Goal: Task Accomplishment & Management: Complete application form

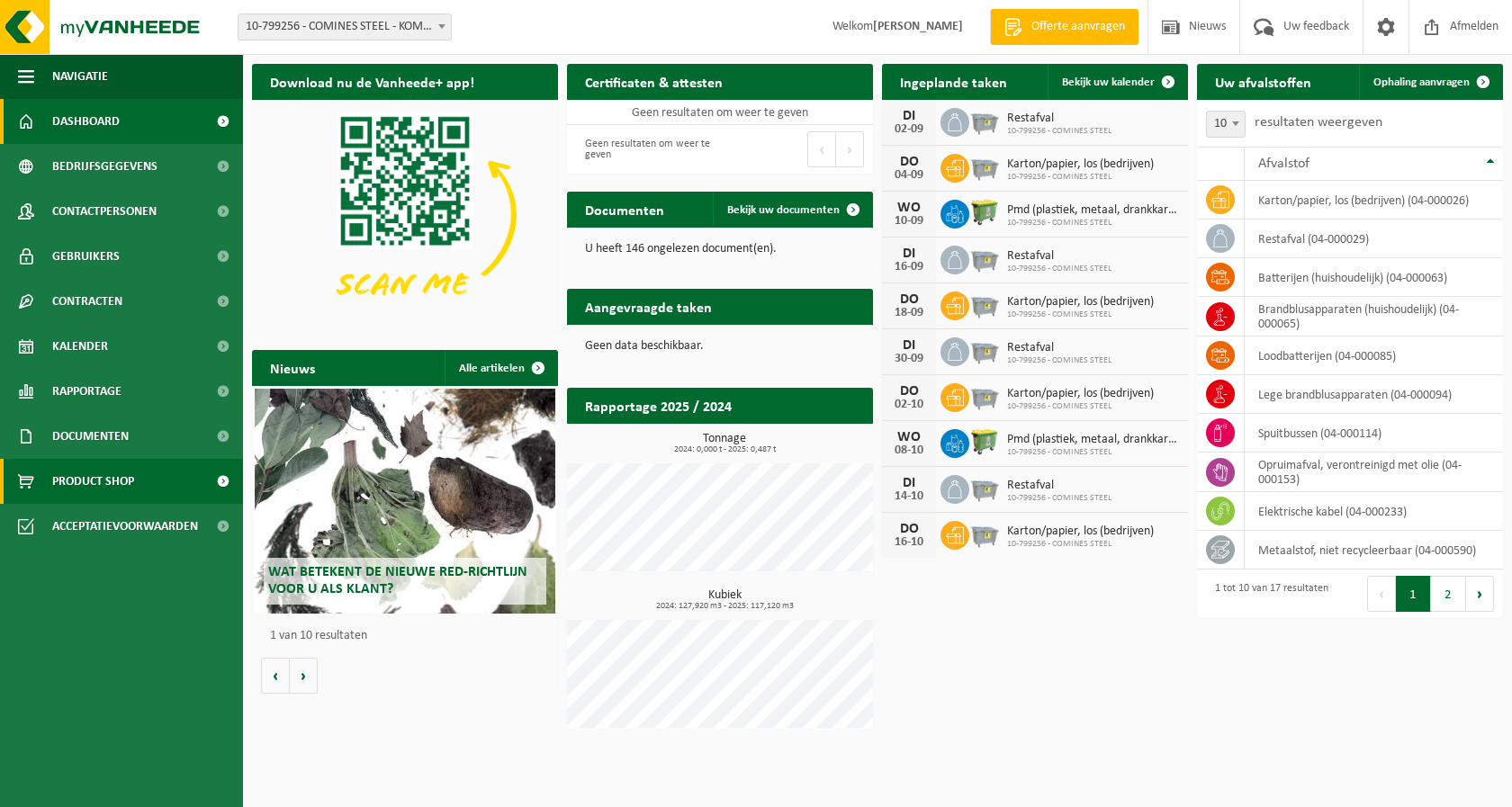
click at [158, 479] on link "Product Shop" at bounding box center [121, 482] width 243 height 45
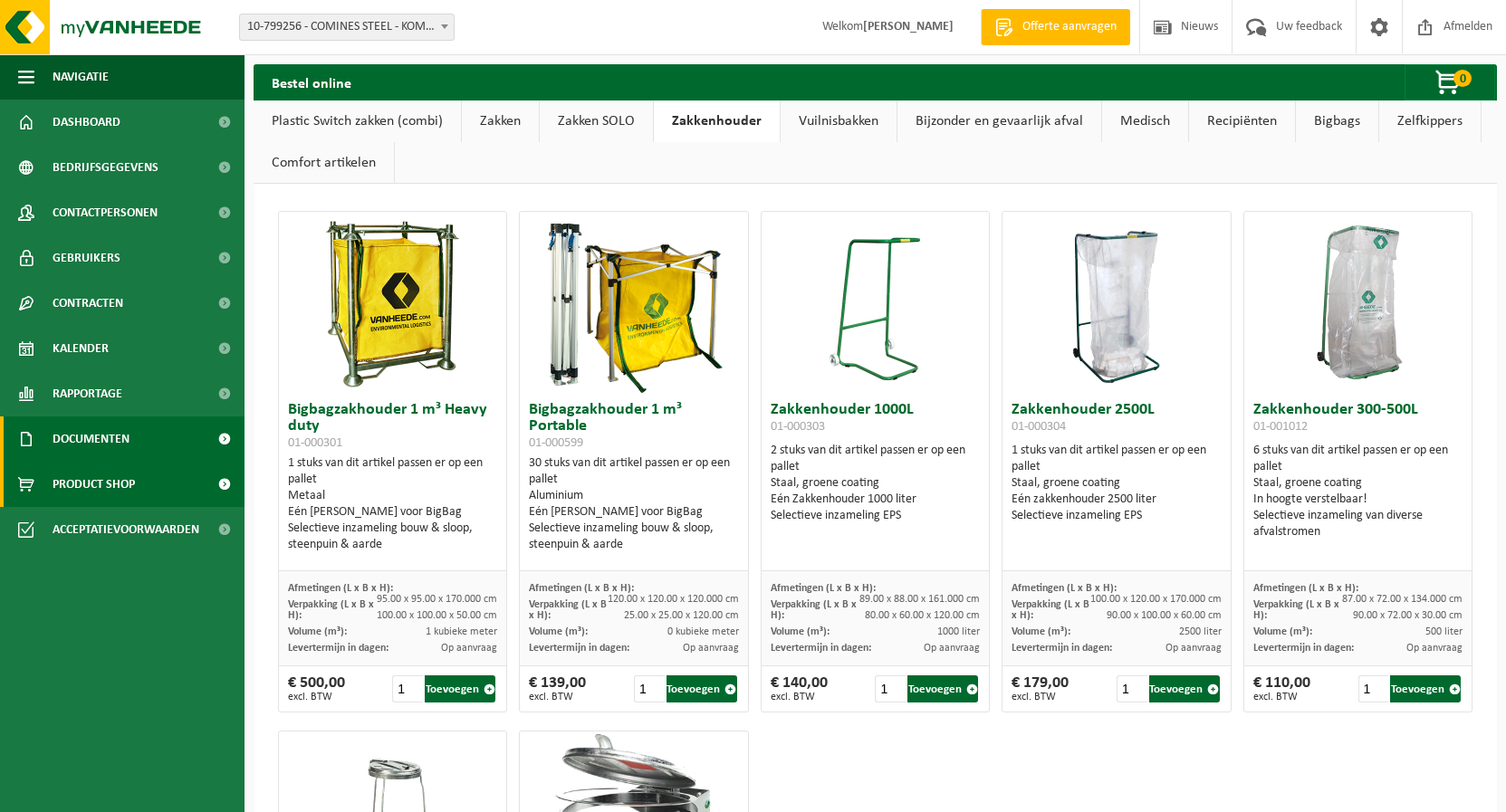
click at [147, 432] on link "Documenten" at bounding box center [122, 439] width 245 height 45
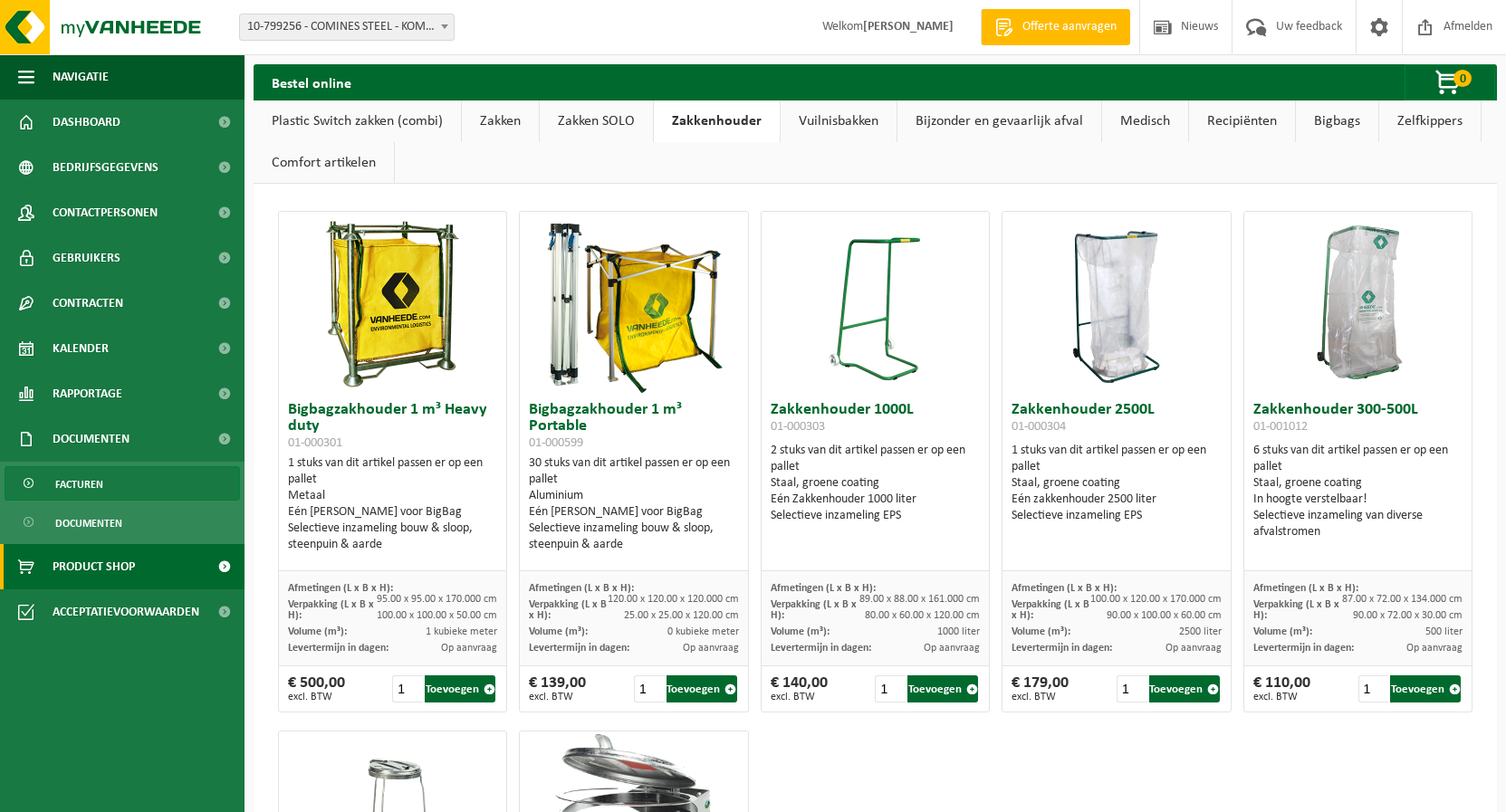
click at [109, 489] on link "Facturen" at bounding box center [123, 483] width 236 height 34
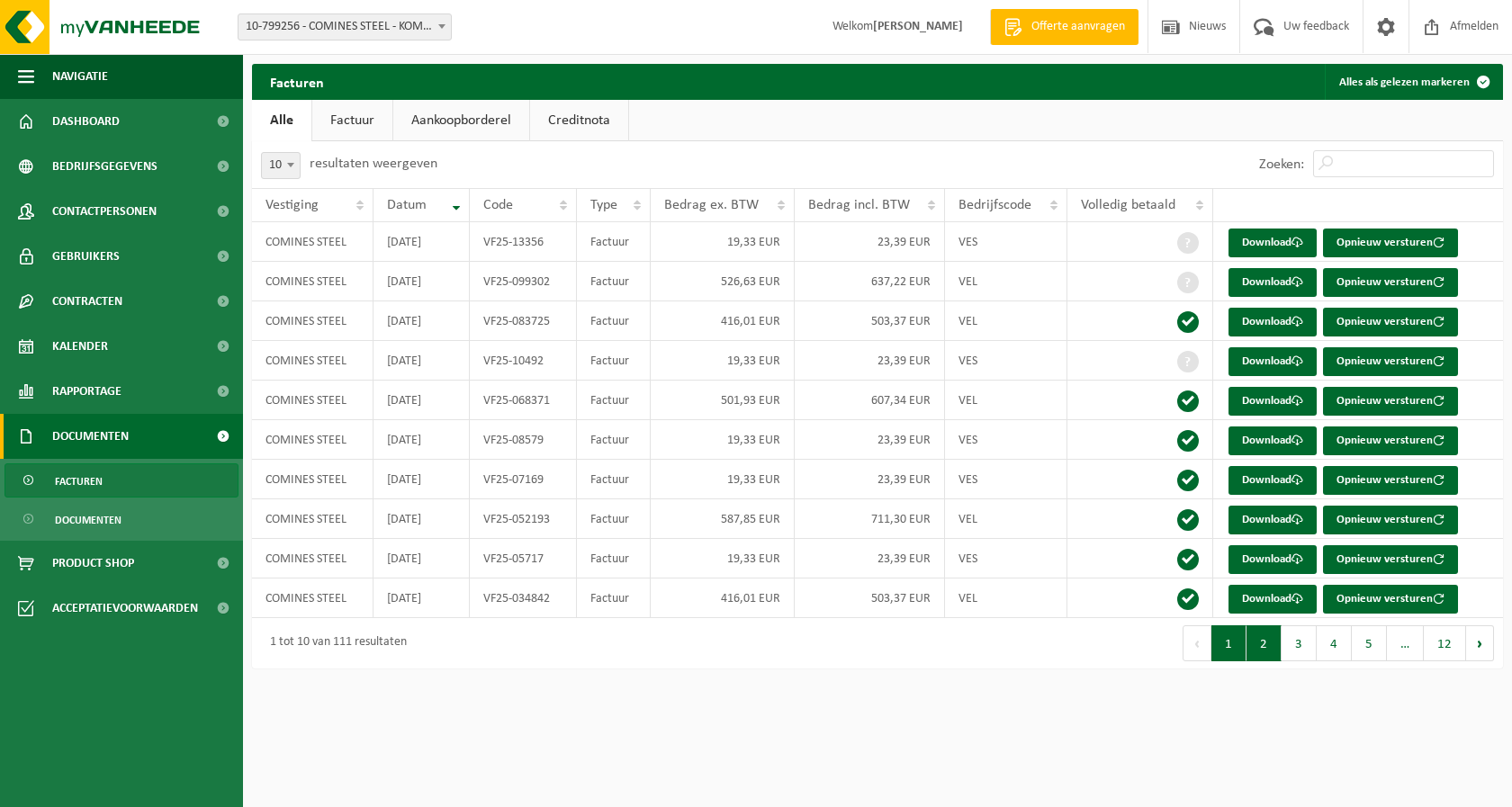
click at [1261, 654] on button "2" at bounding box center [1264, 643] width 35 height 36
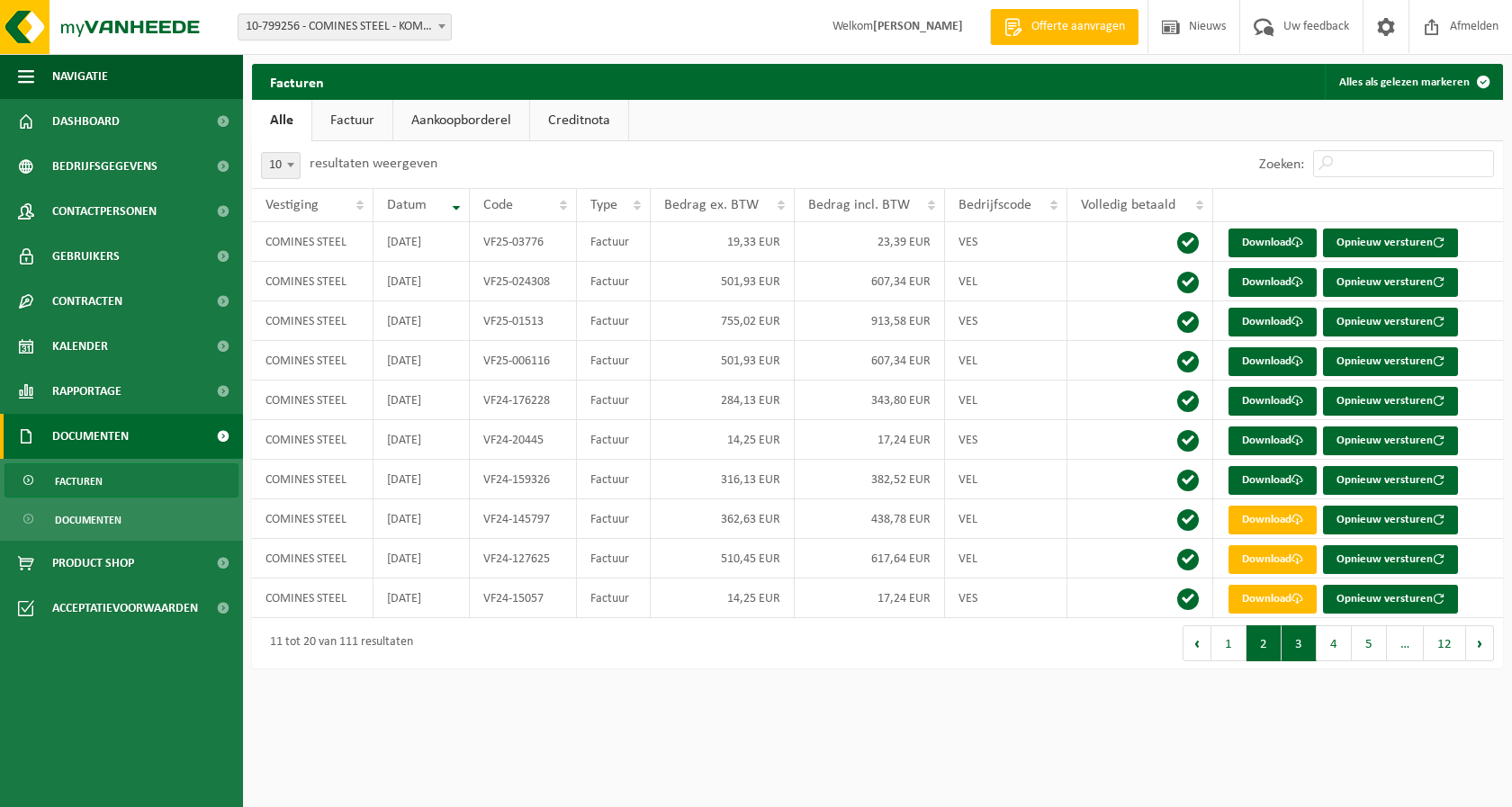
click at [1300, 646] on button "3" at bounding box center [1299, 643] width 35 height 36
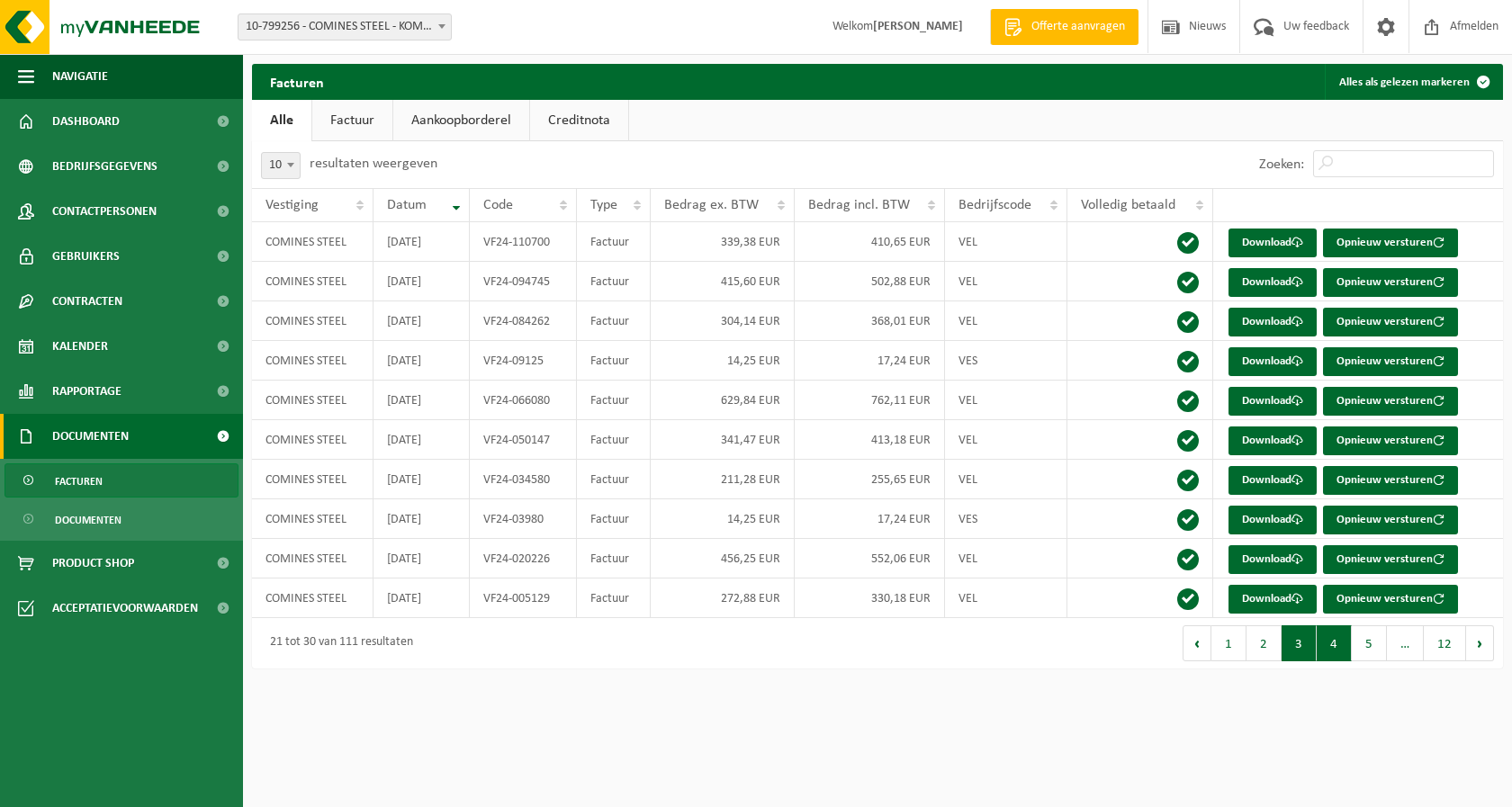
click at [1341, 648] on button "4" at bounding box center [1334, 643] width 35 height 36
click at [1370, 647] on button "5" at bounding box center [1369, 643] width 35 height 36
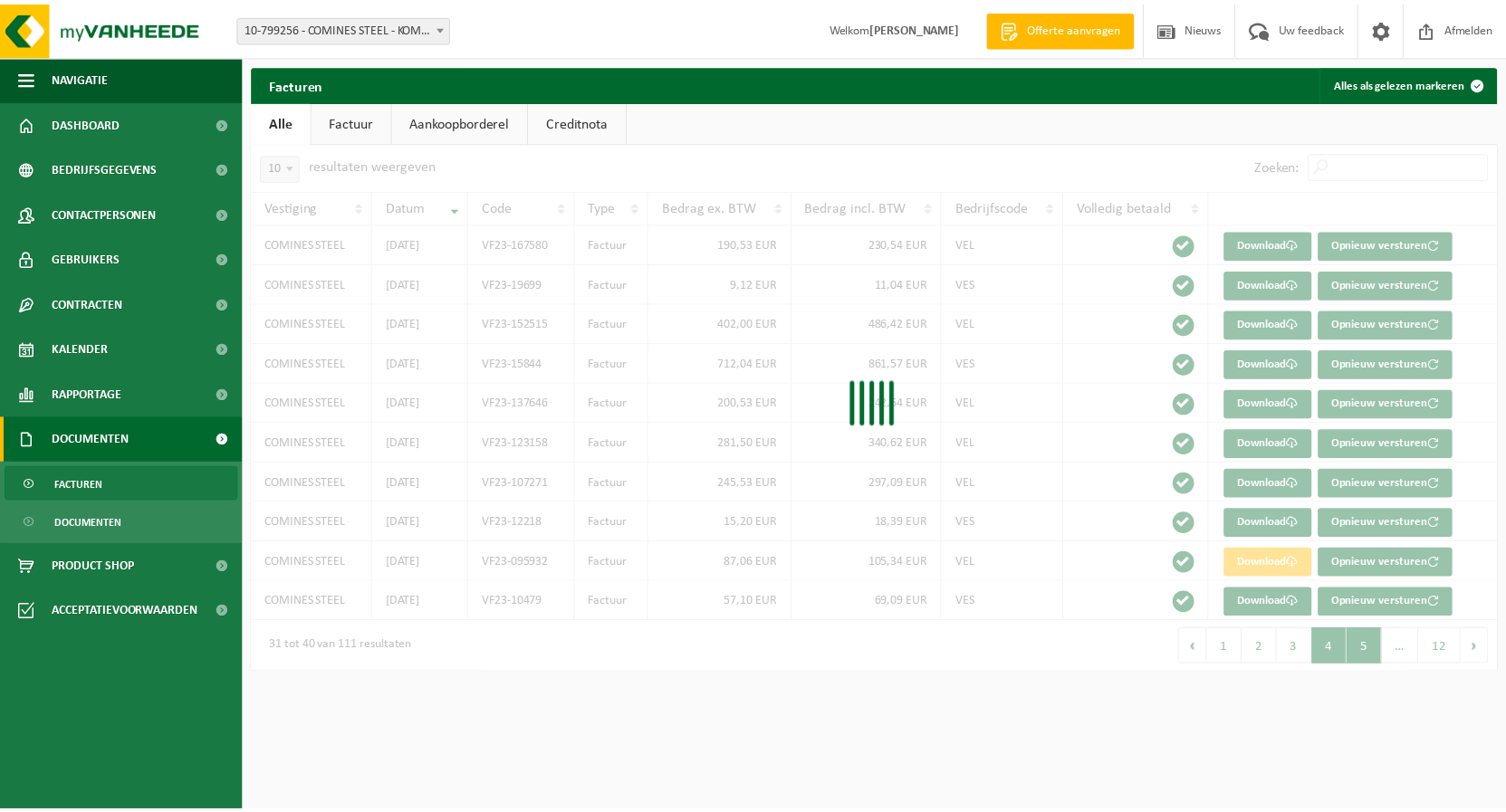
scroll to position [155, 0]
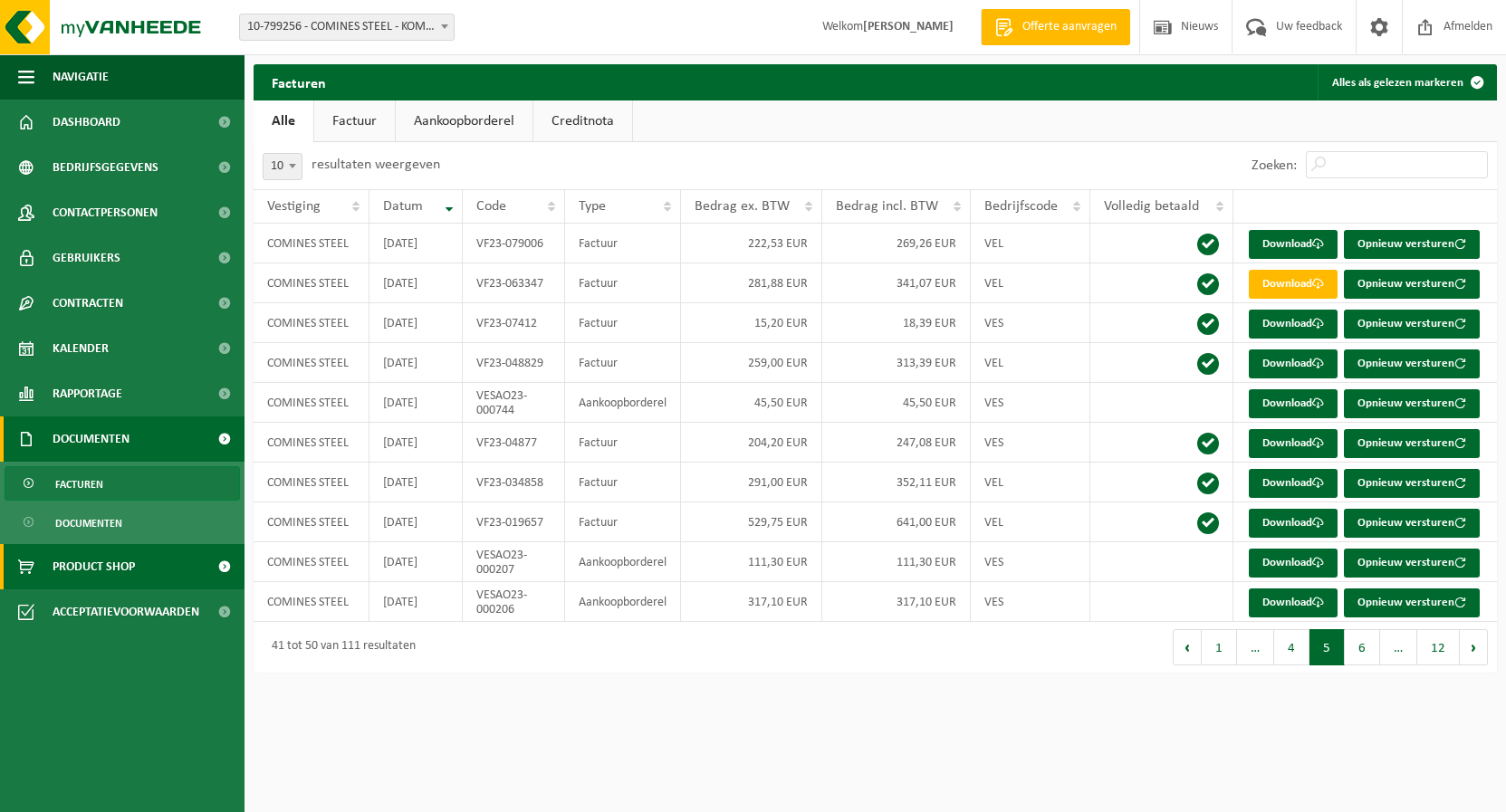
click at [97, 567] on span "Product Shop" at bounding box center [93, 567] width 83 height 45
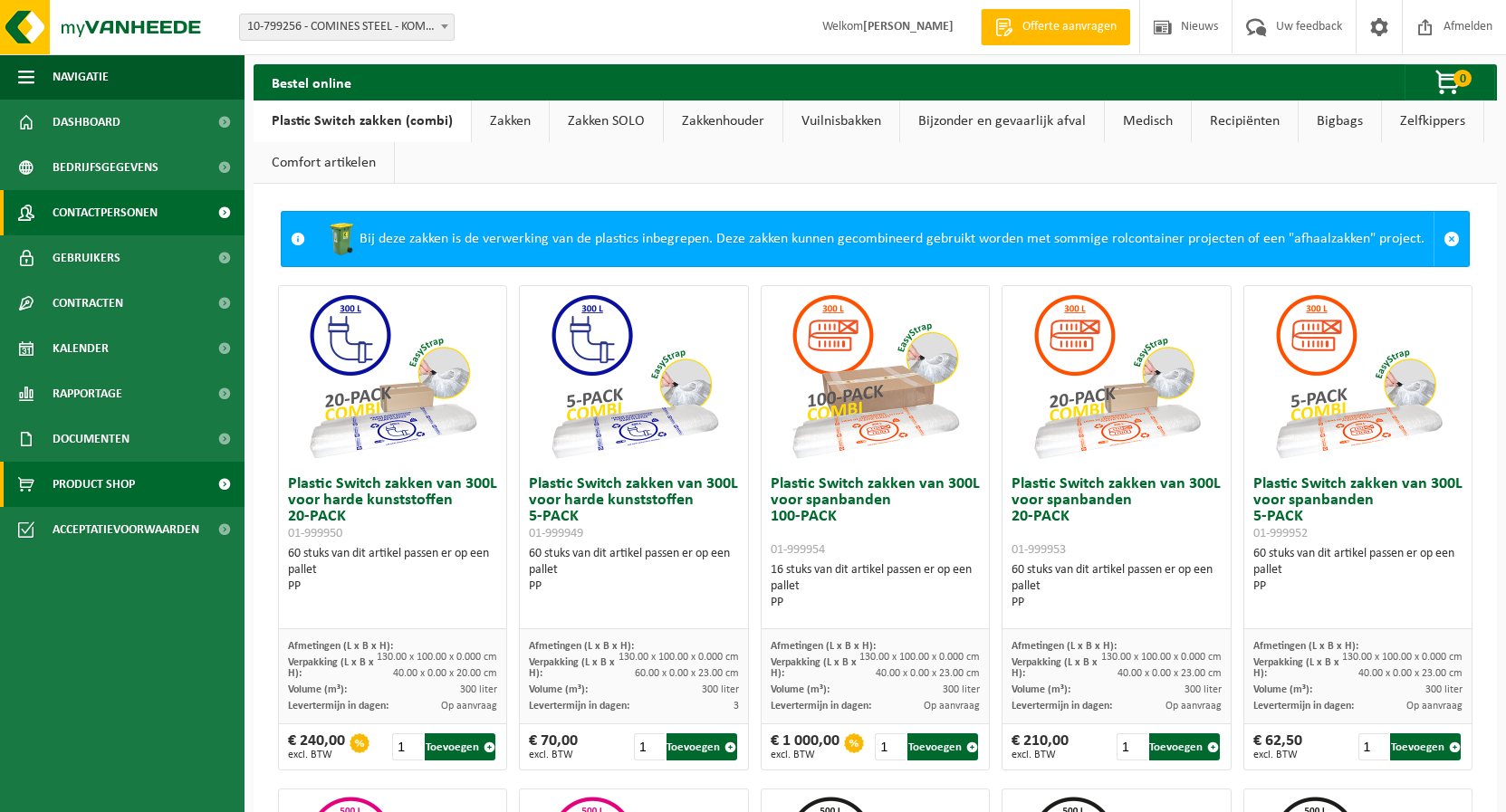
click at [126, 210] on span "Contactpersonen" at bounding box center [104, 212] width 105 height 45
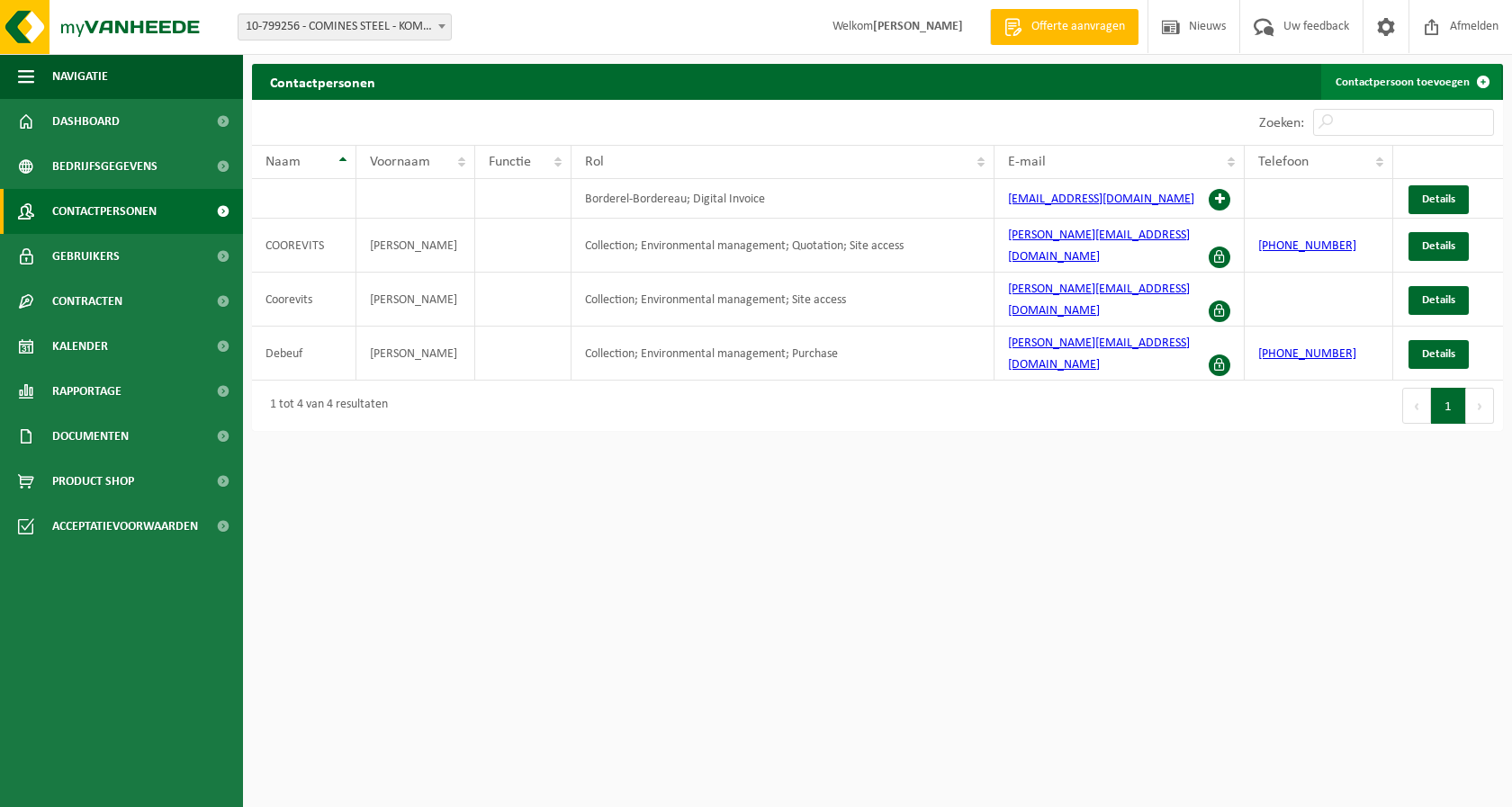
click at [1441, 89] on link "Contactpersoon toevoegen" at bounding box center [1410, 81] width 180 height 36
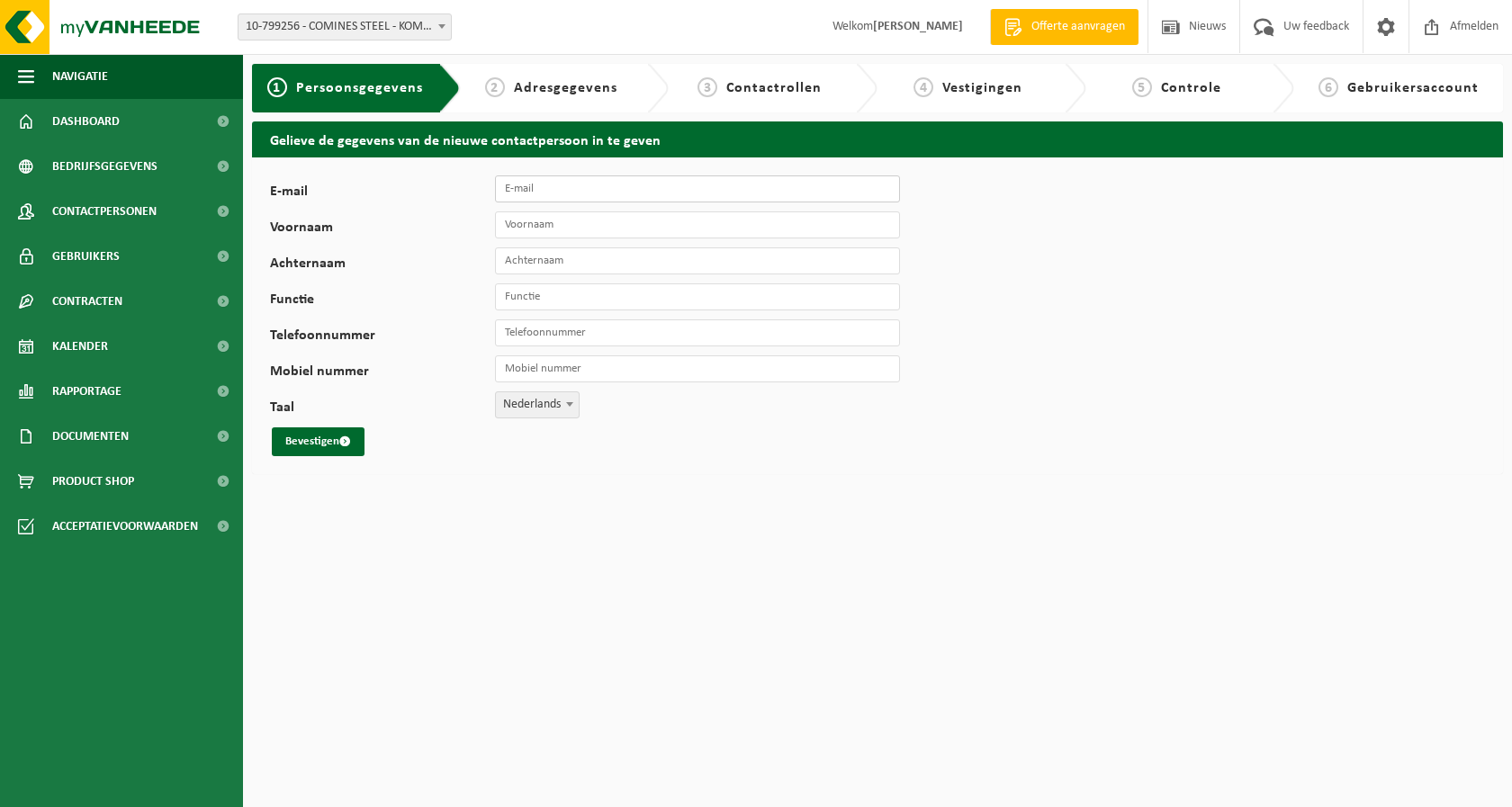
click at [610, 186] on input "E-mail" at bounding box center [697, 190] width 405 height 27
type input "[EMAIL_ADDRESS][DOMAIN_NAME]"
type input "Maxim"
click at [553, 273] on input "Achternaam" at bounding box center [697, 261] width 405 height 27
type input "Lernout"
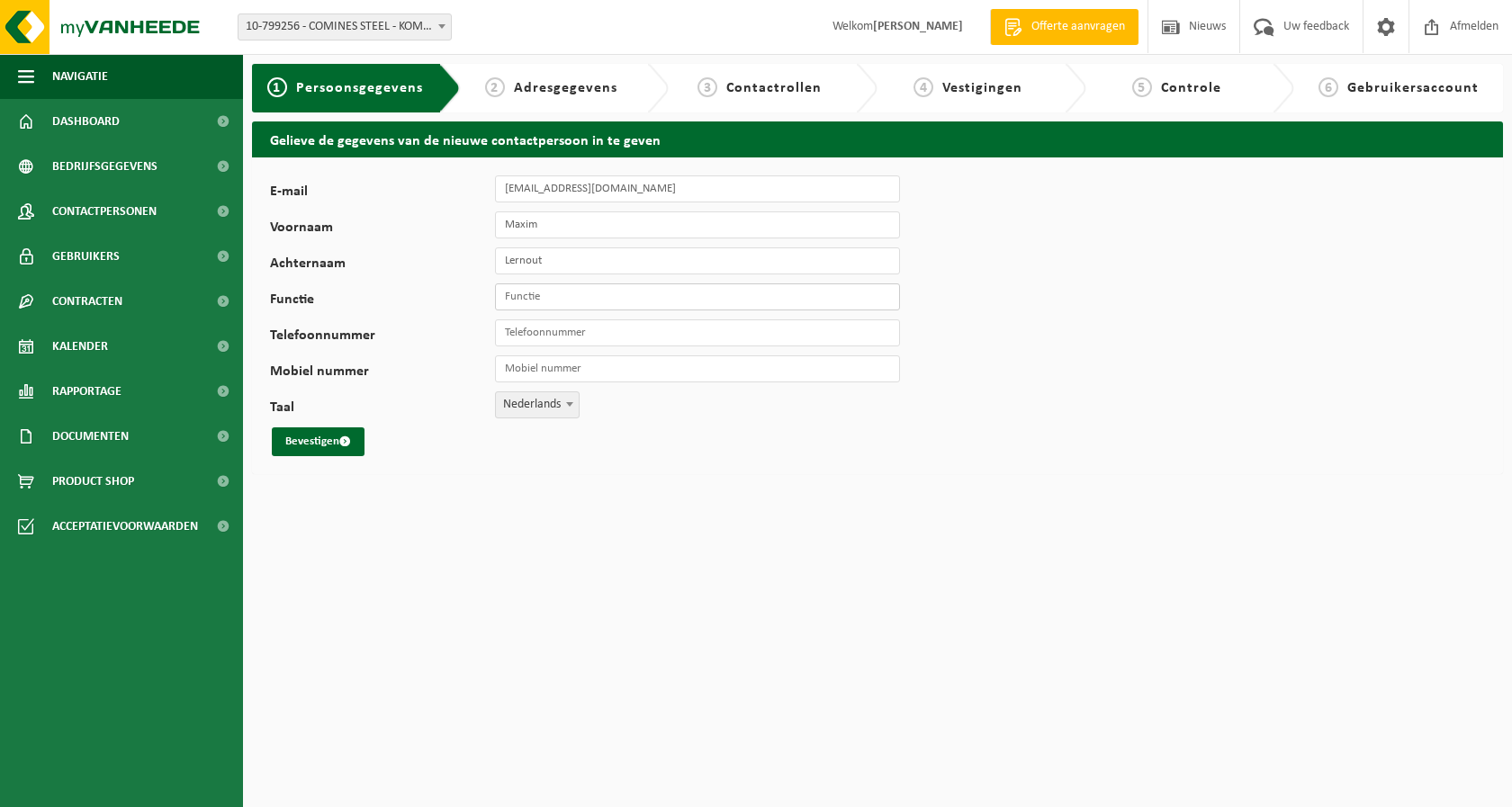
click at [563, 296] on input "Functie" at bounding box center [697, 297] width 405 height 27
click at [561, 329] on input "Telefoonnummer" at bounding box center [697, 333] width 405 height 27
click at [331, 440] on button "Bevestigen" at bounding box center [317, 442] width 93 height 28
type input "onderhoud"
click at [351, 436] on button "Bevestigen" at bounding box center [317, 442] width 93 height 28
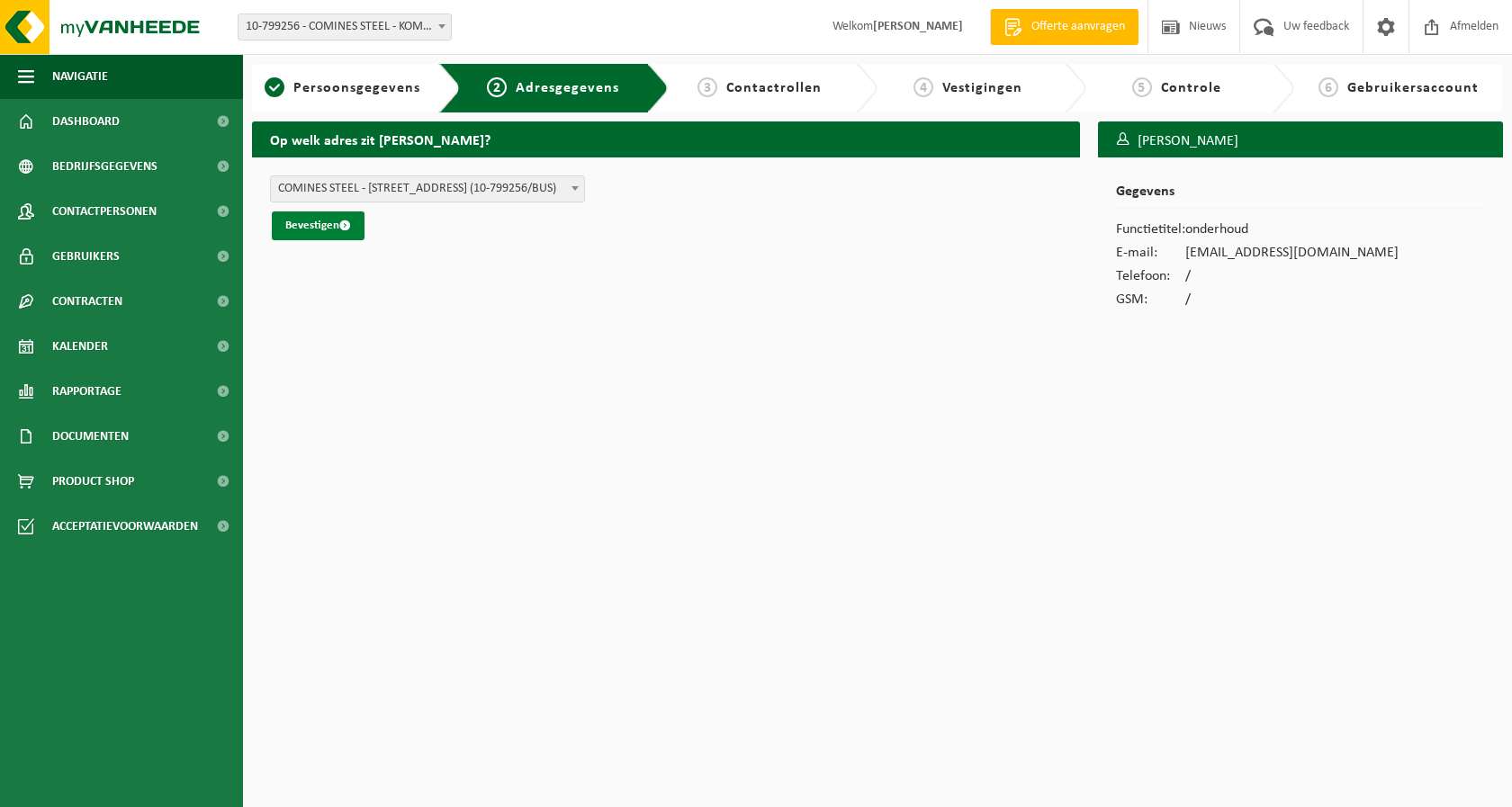
click at [343, 221] on button "Bevestigen" at bounding box center [317, 225] width 93 height 28
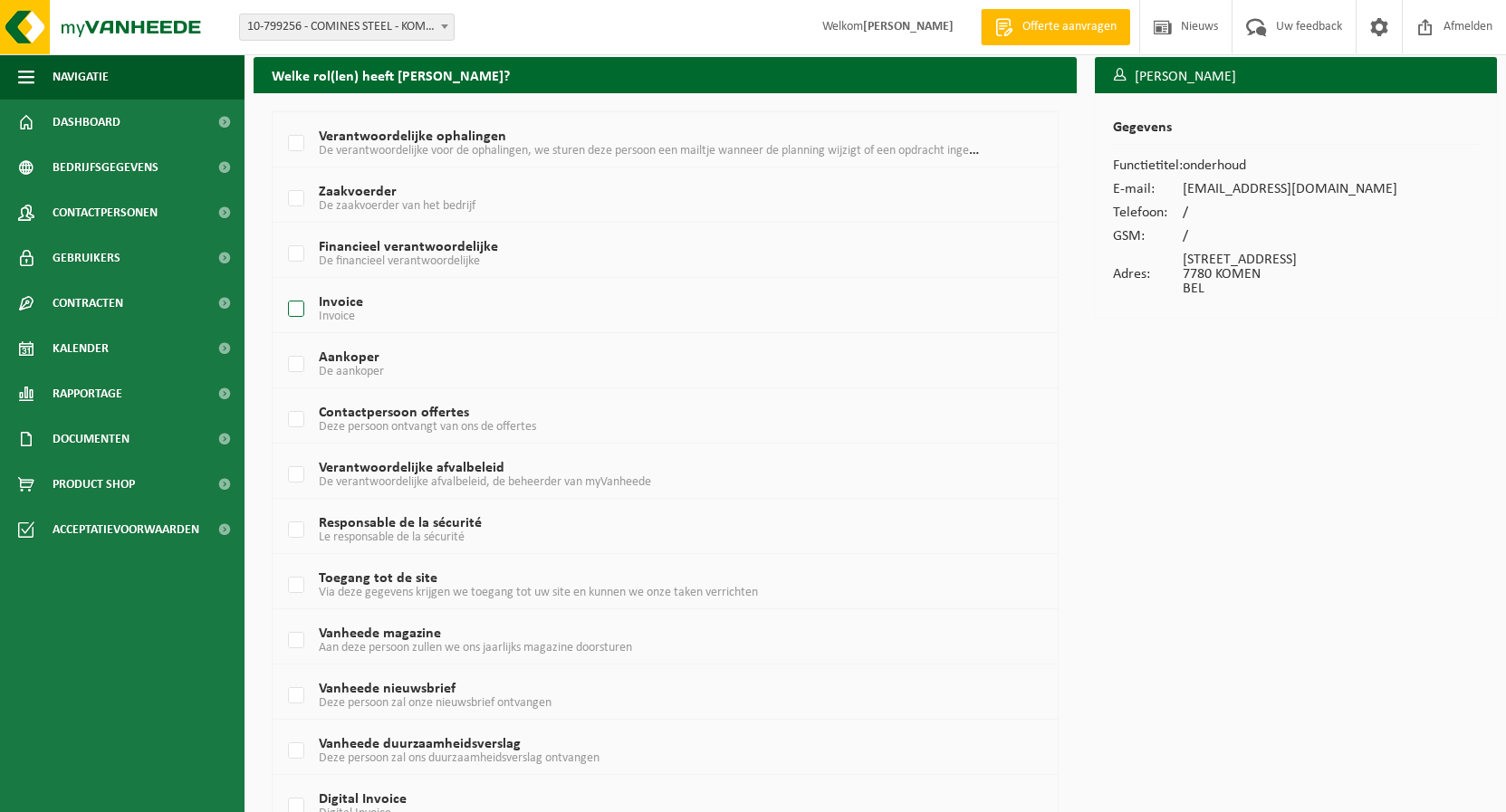
scroll to position [92, 0]
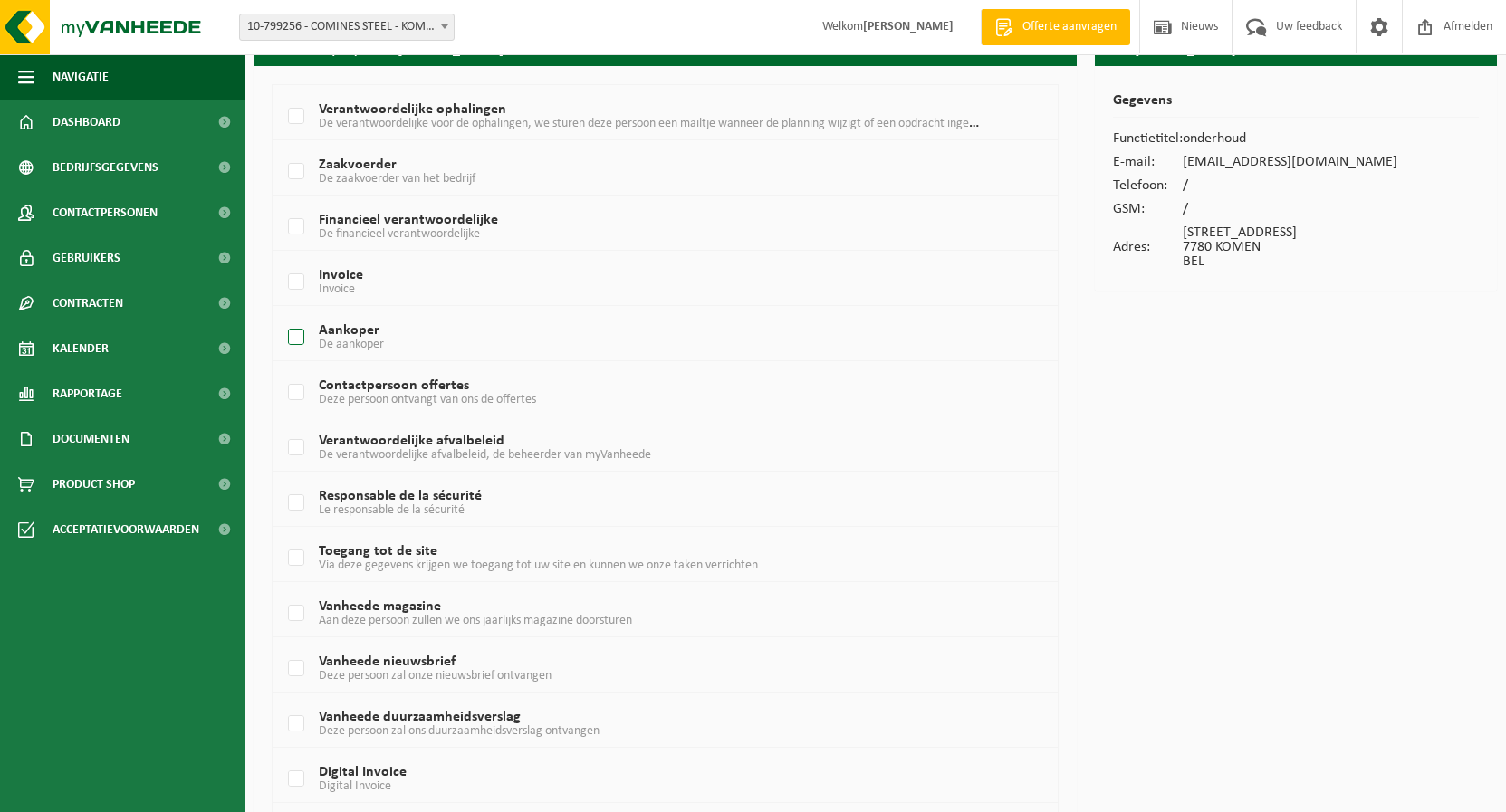
click at [367, 339] on span "De aankoper" at bounding box center [351, 345] width 65 height 14
click at [281, 316] on input "Aankoper De aankoper" at bounding box center [281, 315] width 1 height 1
checkbox input "true"
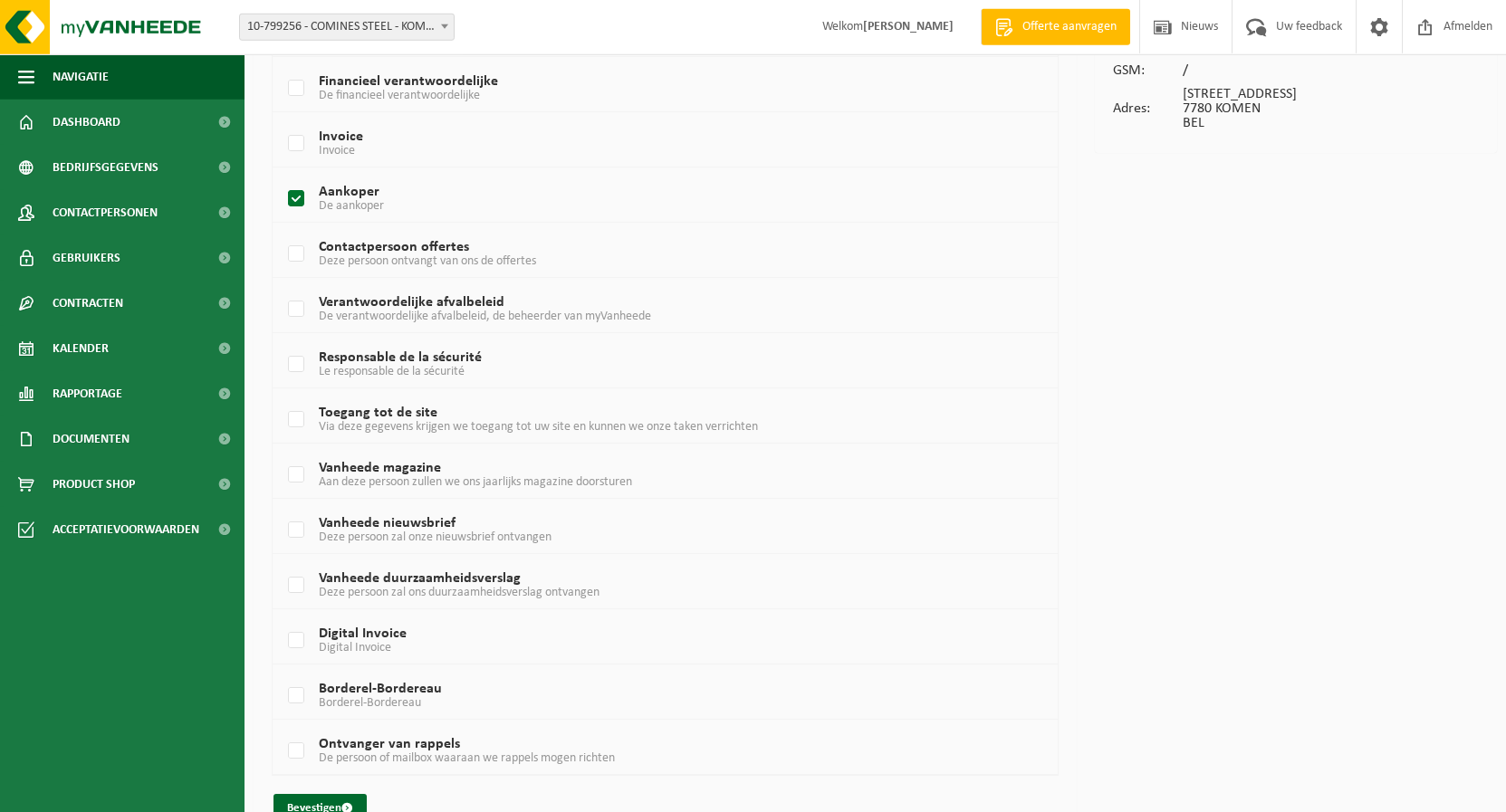
scroll to position [268, 0]
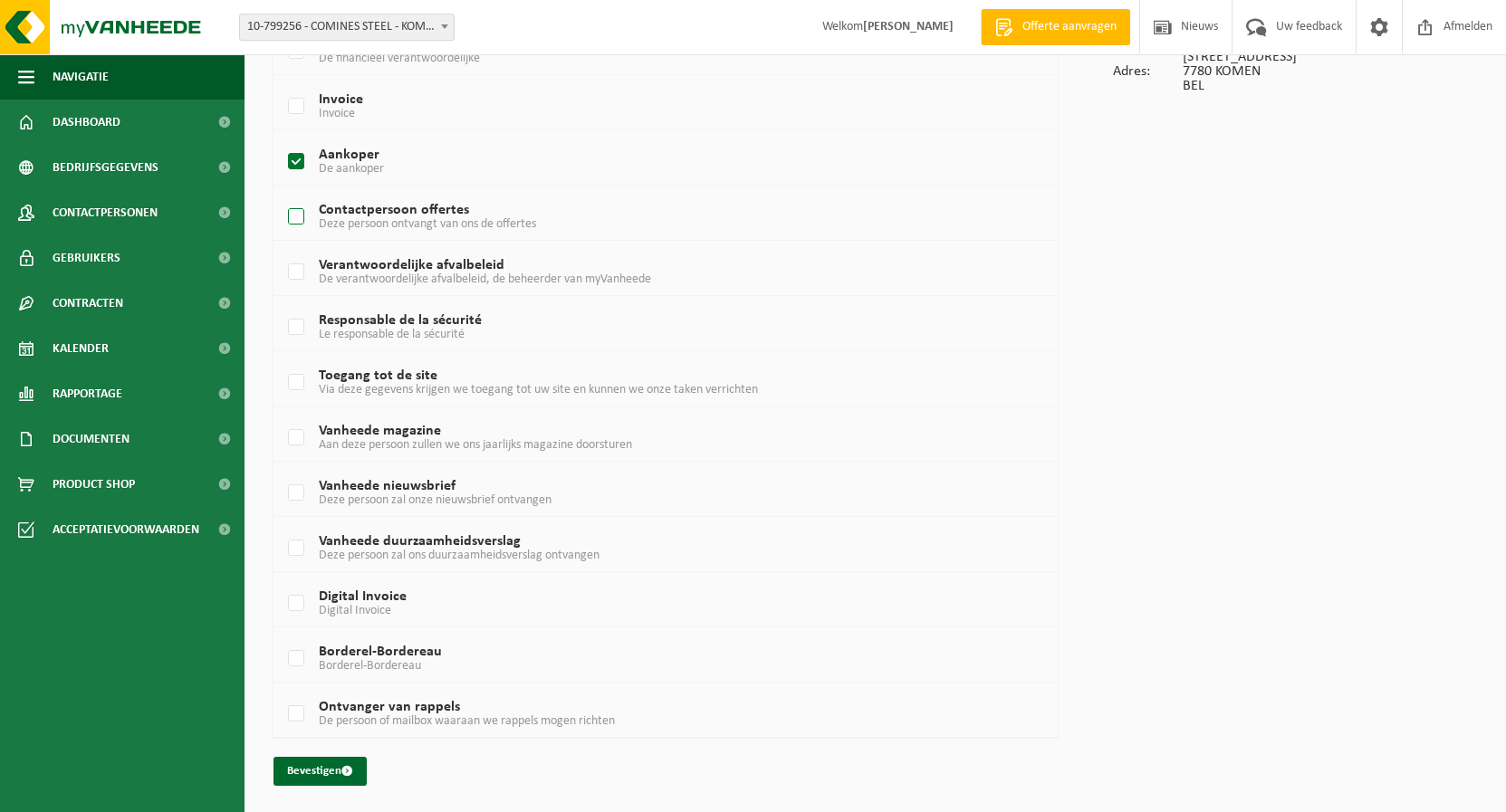
click at [423, 226] on span "Deze persoon ontvangt van ons de offertes" at bounding box center [427, 224] width 217 height 14
click at [281, 195] on input "Contactpersoon offertes Deze persoon ontvangt van ons de offertes" at bounding box center [281, 194] width 1 height 1
checkbox input "true"
click at [533, 278] on span "De verantwoordelijke afvalbeleid, de beheerder van myVanheede" at bounding box center [485, 279] width 332 height 14
click at [281, 250] on input "Verantwoordelijke afvalbeleid De verantwoordelijke afvalbeleid, de beheerder va…" at bounding box center [281, 249] width 1 height 1
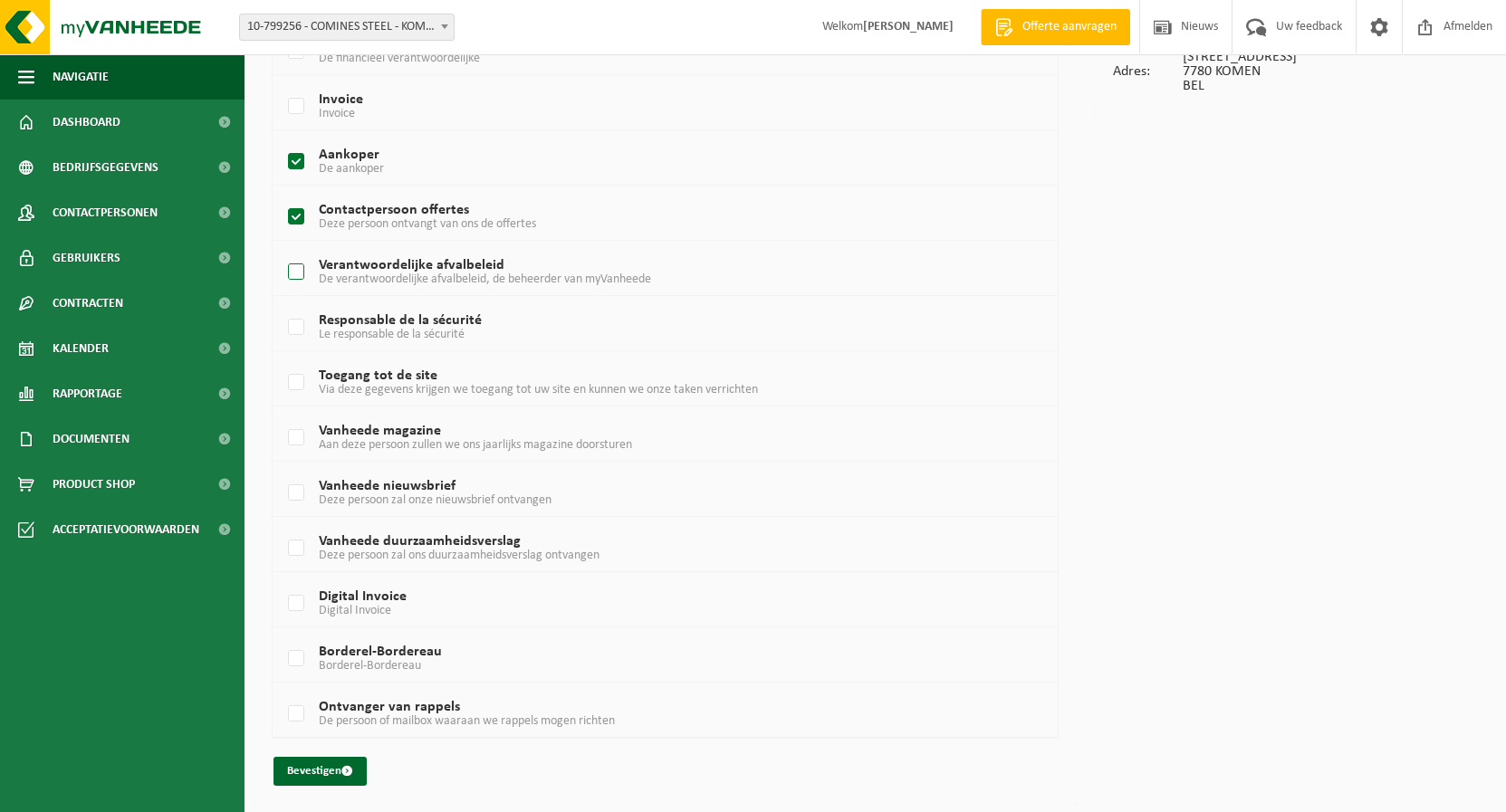
checkbox input "true"
click at [325, 762] on button "Bevestigen" at bounding box center [319, 771] width 93 height 29
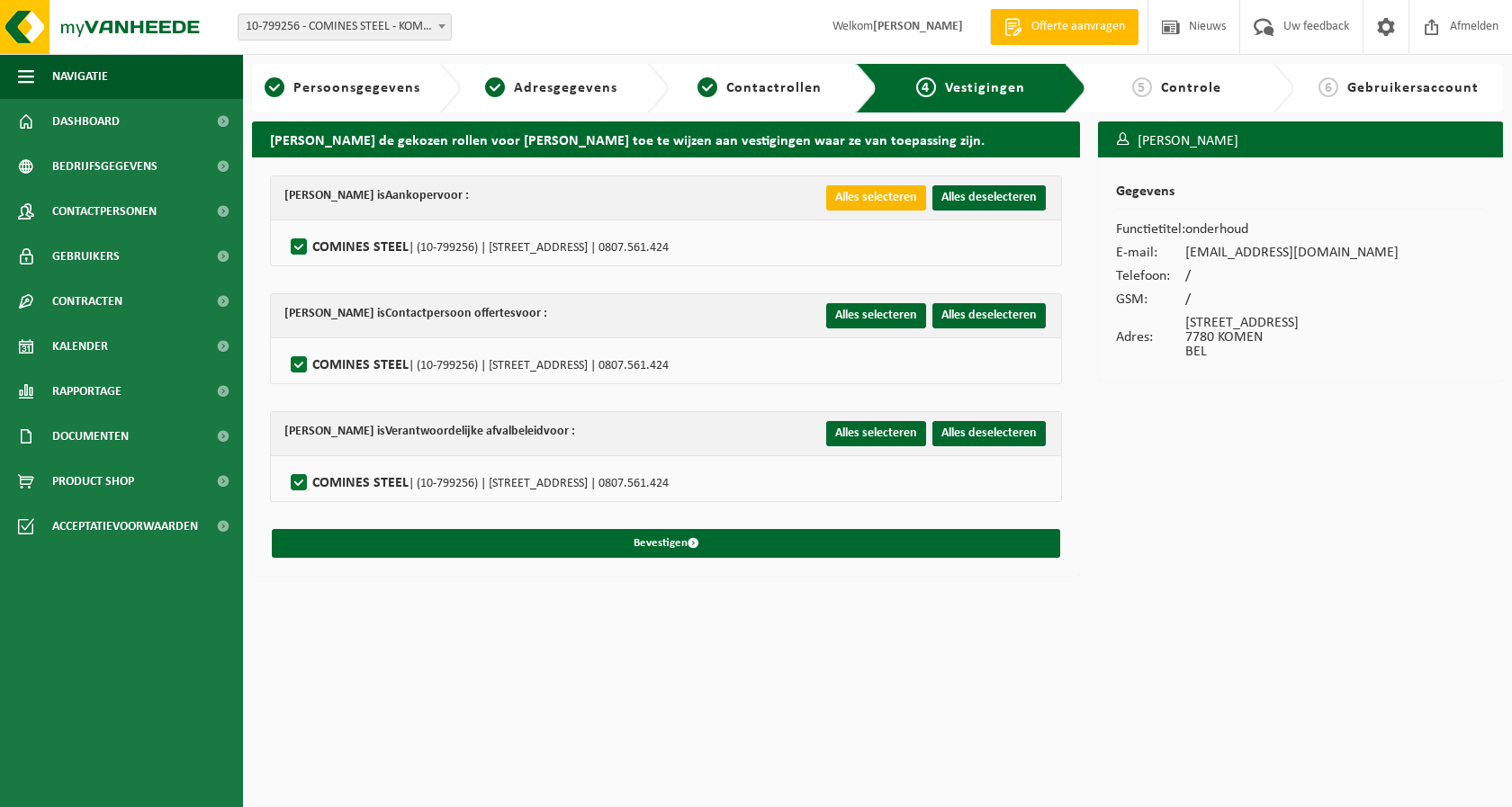
click at [896, 193] on button "Alles selecteren" at bounding box center [876, 198] width 100 height 25
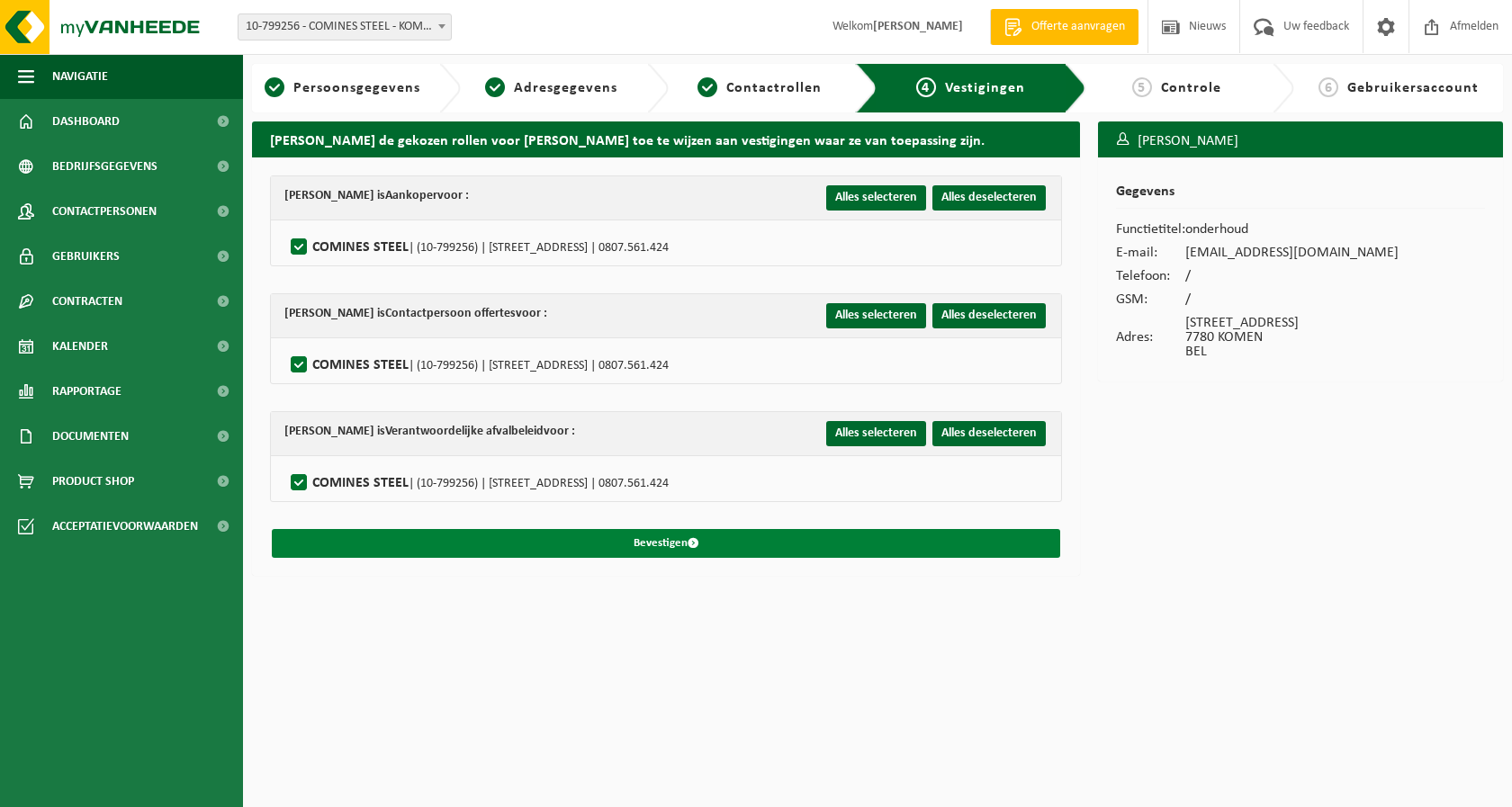
click at [781, 549] on button "Bevestigen" at bounding box center [665, 543] width 788 height 28
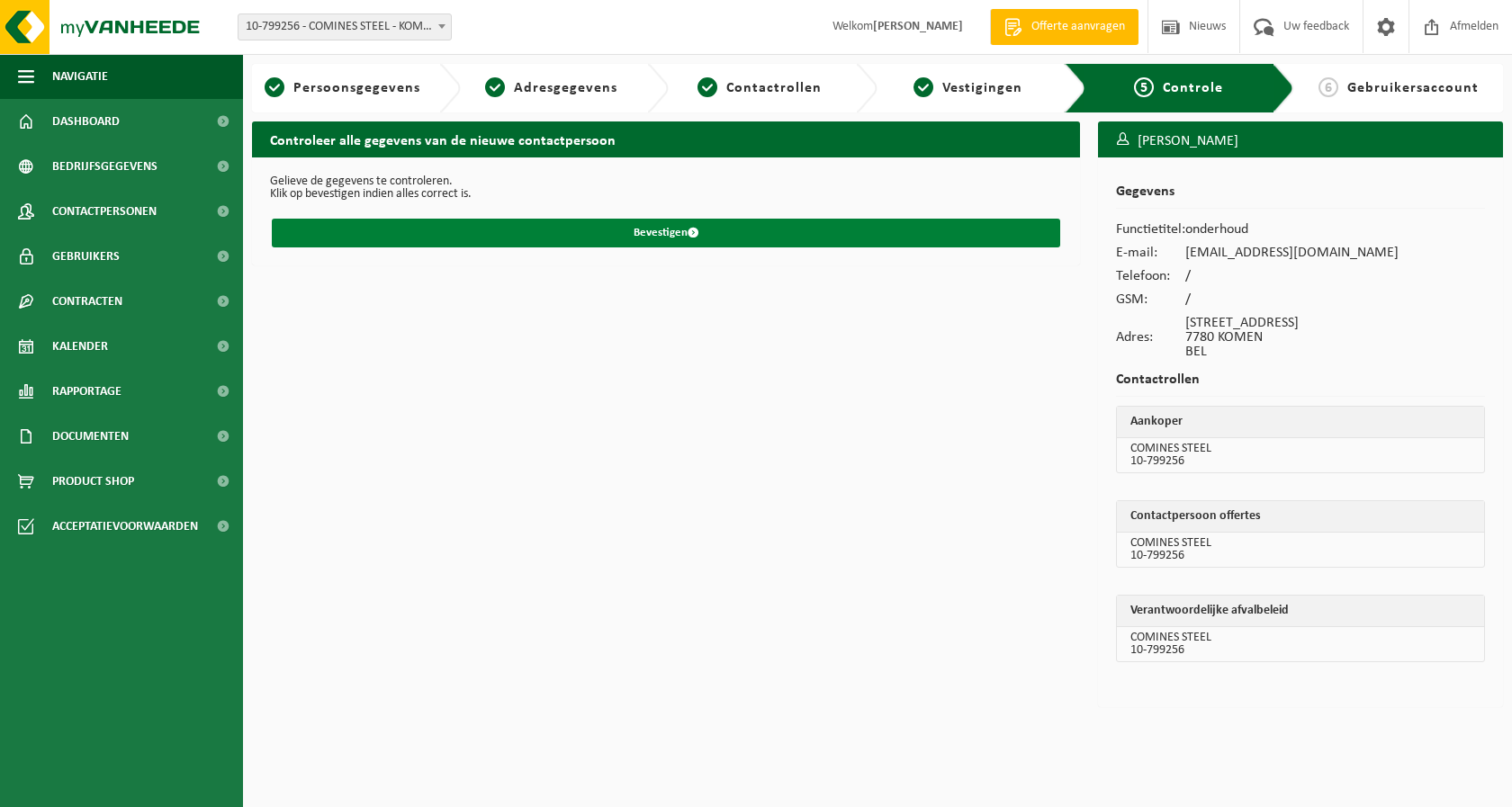
click at [815, 222] on button "Bevestigen" at bounding box center [665, 233] width 788 height 28
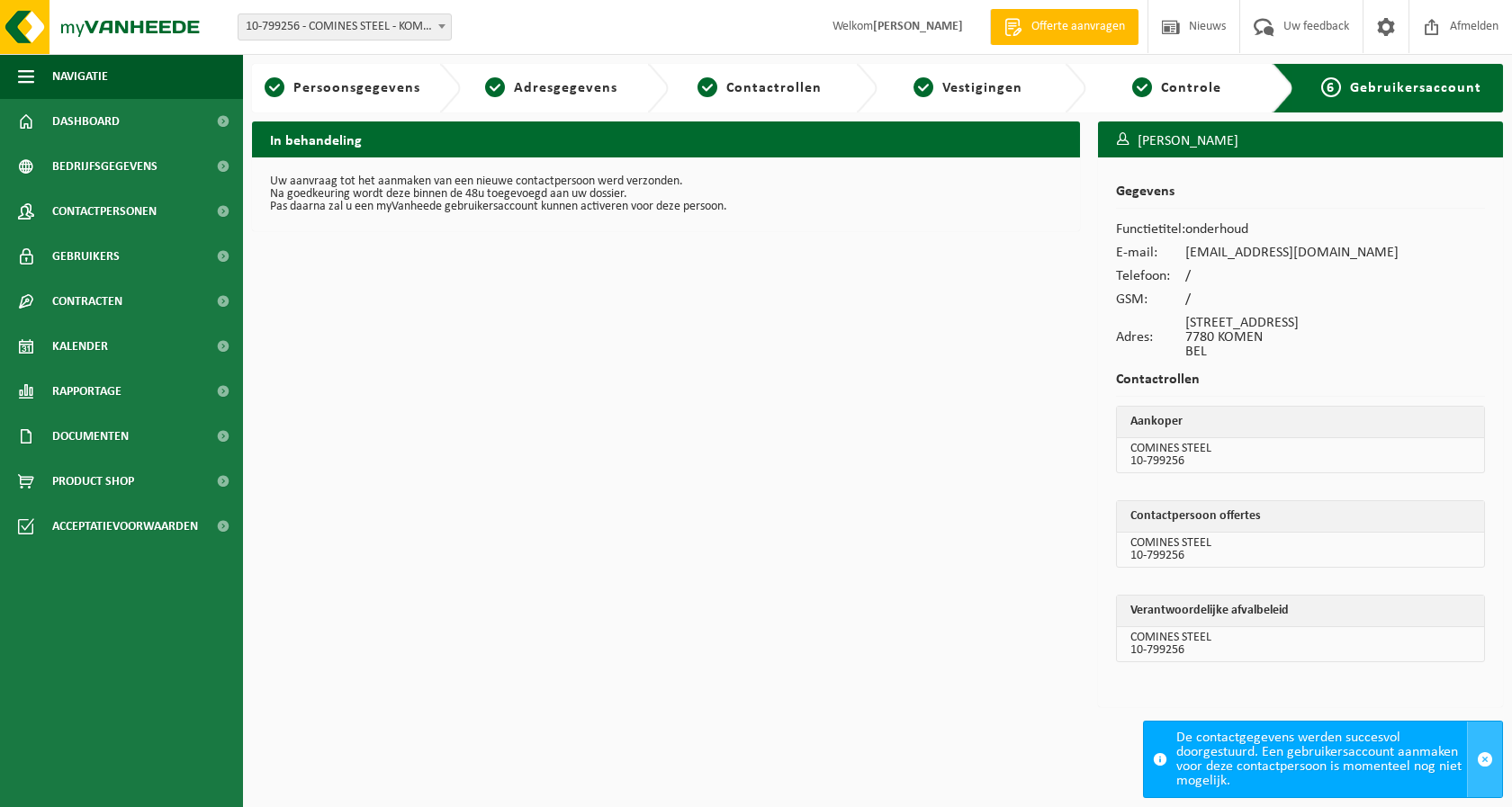
click at [1480, 762] on span "button" at bounding box center [1485, 759] width 17 height 17
